Goal: Find specific page/section: Find specific page/section

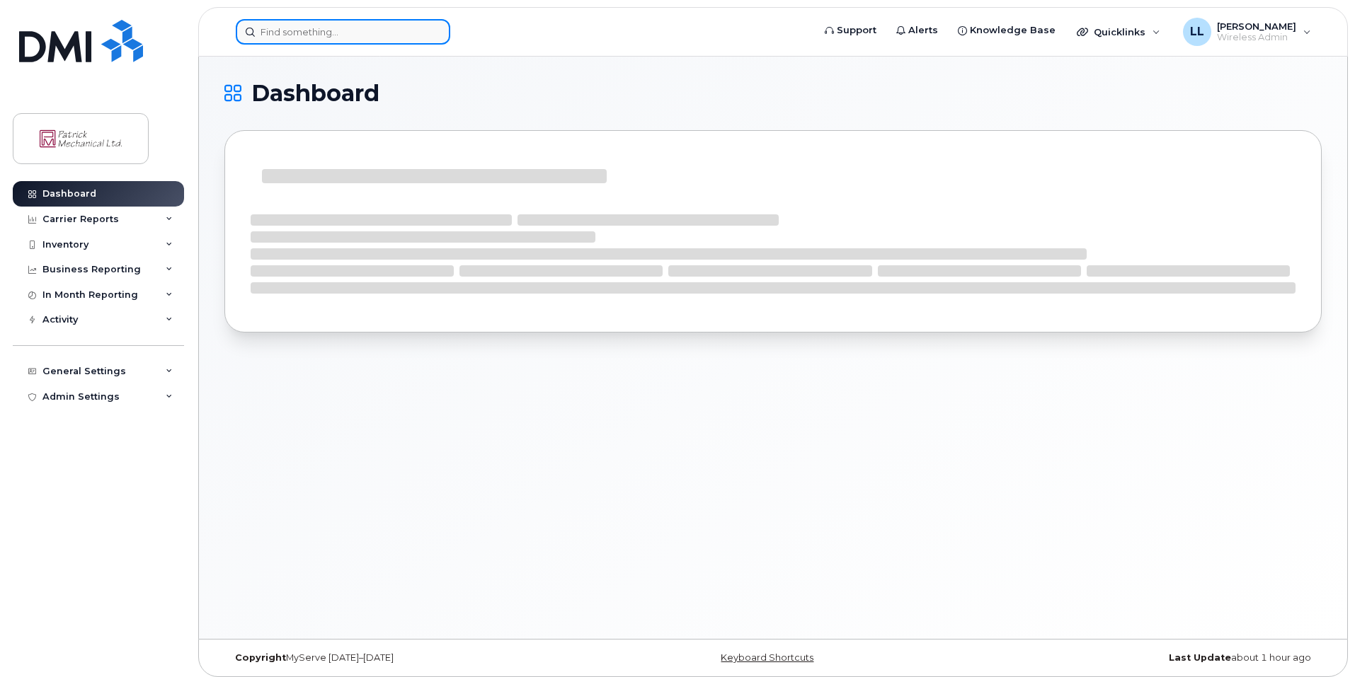
click at [305, 20] on input at bounding box center [343, 31] width 214 height 25
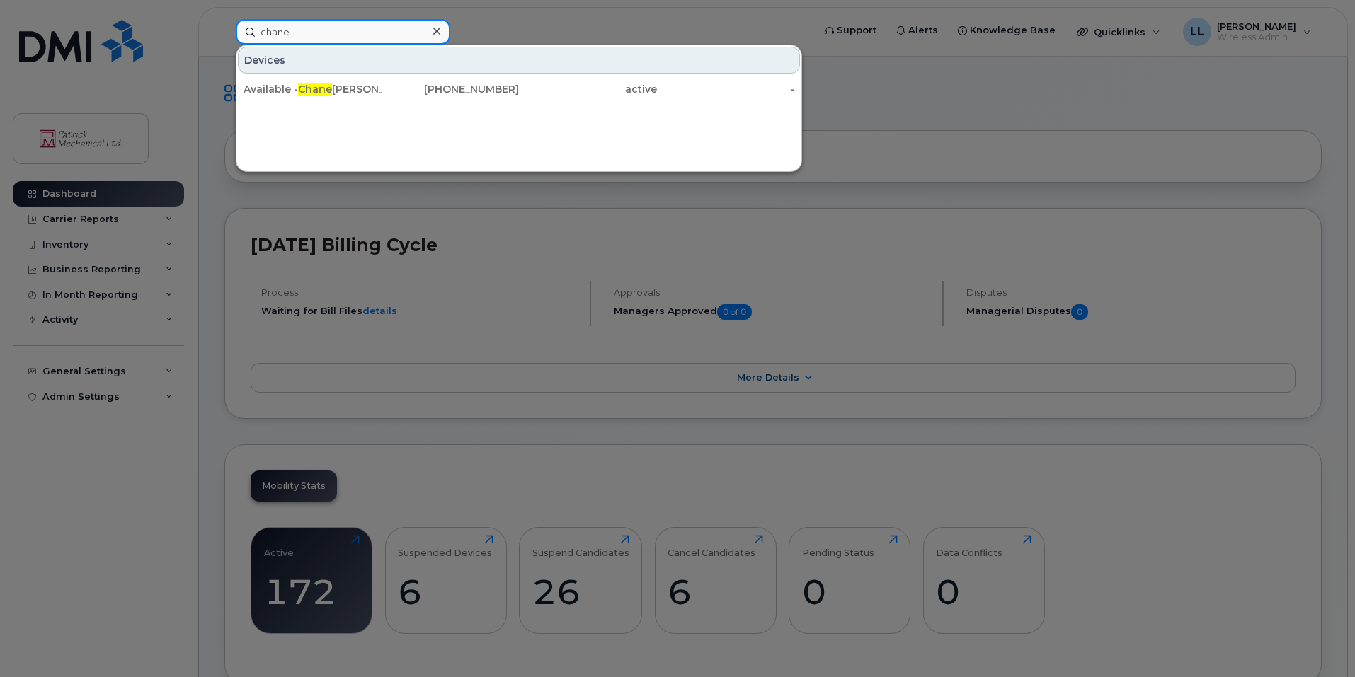
type input "chane"
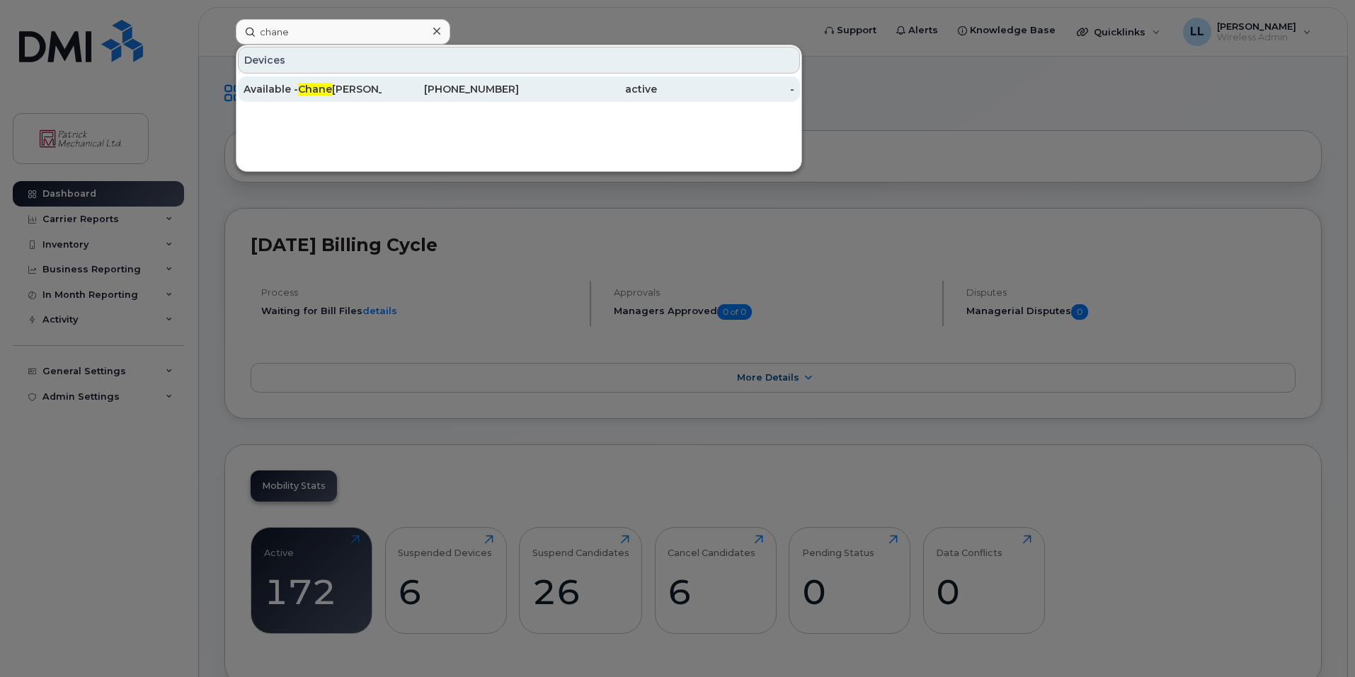
click at [521, 91] on div "active" at bounding box center [588, 89] width 138 height 14
